Goal: Information Seeking & Learning: Learn about a topic

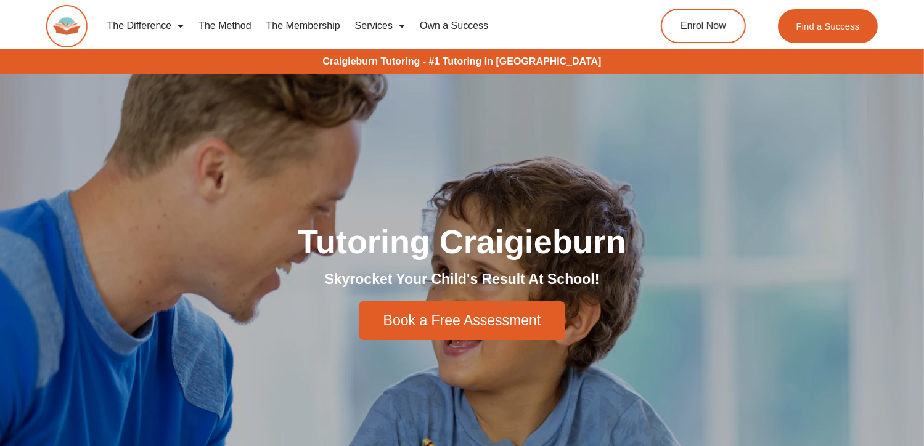
click at [379, 24] on link "Services" at bounding box center [380, 26] width 65 height 28
click at [381, 24] on link "Services" at bounding box center [380, 26] width 65 height 28
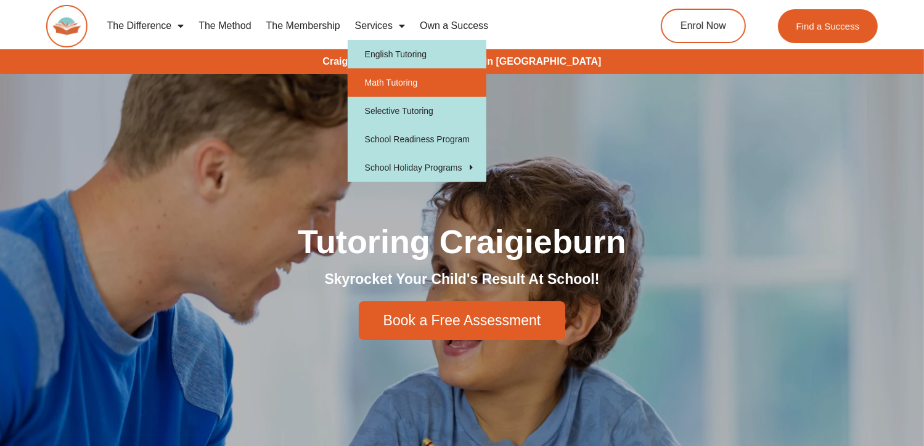
click at [412, 78] on link "Math Tutoring" at bounding box center [417, 82] width 139 height 28
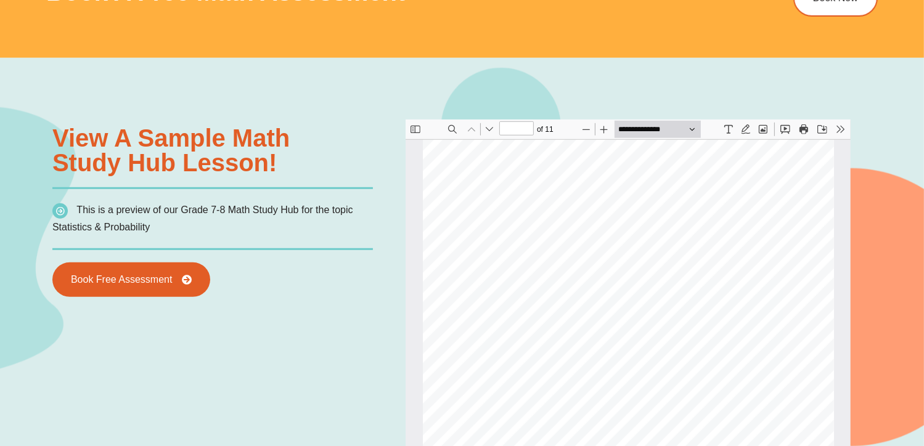
scroll to position [924, 0]
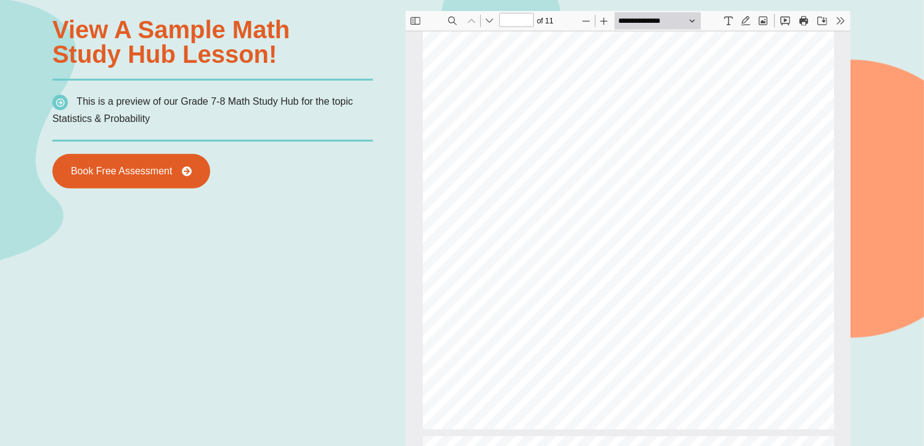
type input "*"
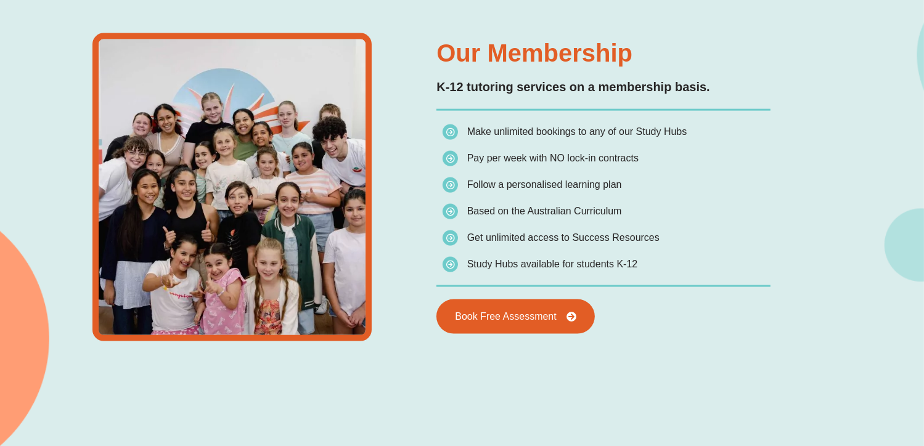
scroll to position [1726, 0]
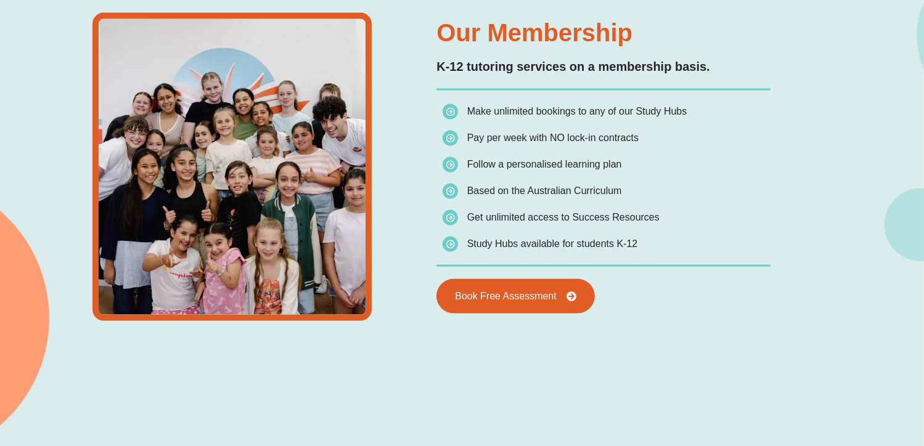
drag, startPoint x: 703, startPoint y: 108, endPoint x: 702, endPoint y: 142, distance: 33.9
click at [702, 142] on div "Our Membership K-12 tutoring services on a membership basis. Make unlimited boo…" at bounding box center [603, 167] width 346 height 338
drag, startPoint x: 469, startPoint y: 158, endPoint x: 723, endPoint y: 179, distance: 254.7
click at [724, 179] on div "Our Membership K-12 tutoring services on a membership basis. Make unlimited boo…" at bounding box center [603, 167] width 346 height 338
